Goal: Information Seeking & Learning: Compare options

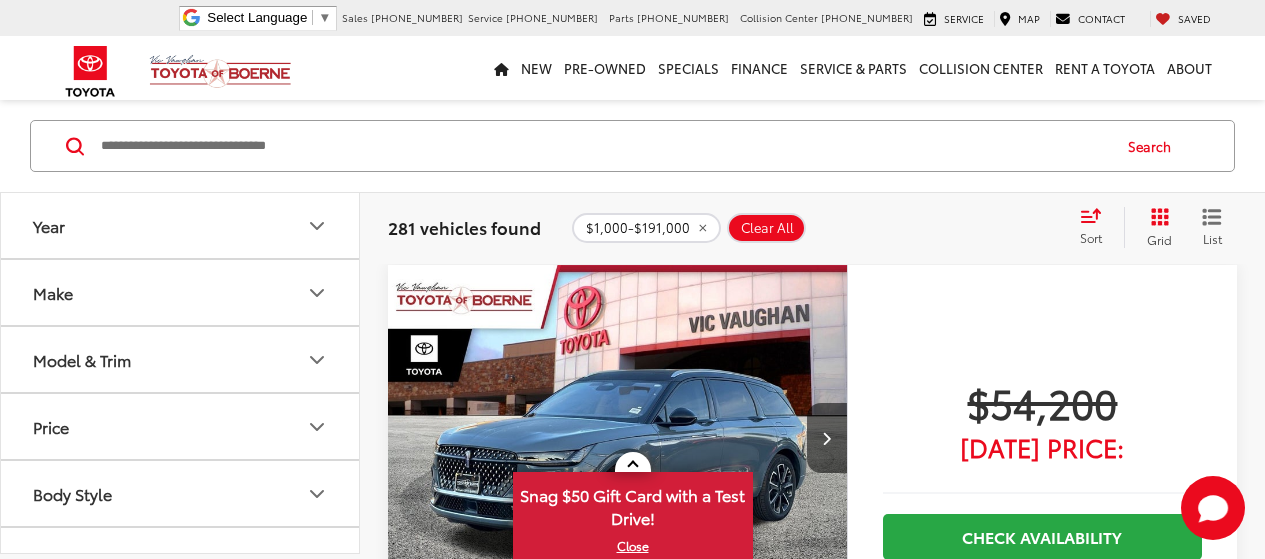
click at [608, 227] on span "$1,000-$191,000" at bounding box center [638, 227] width 104 height 16
type input "*"
